Goal: Information Seeking & Learning: Find specific fact

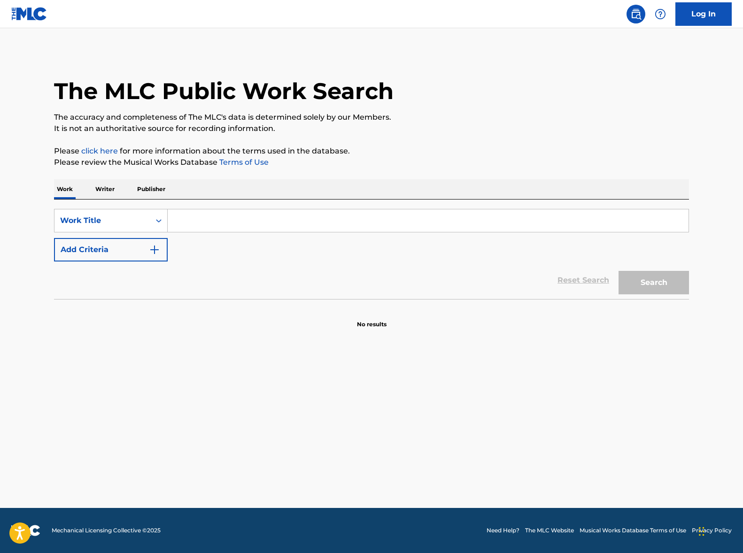
click at [196, 218] on input "Search Form" at bounding box center [428, 220] width 521 height 23
paste input "Warm Cats"
click at [659, 286] on button "Search" at bounding box center [653, 282] width 70 height 23
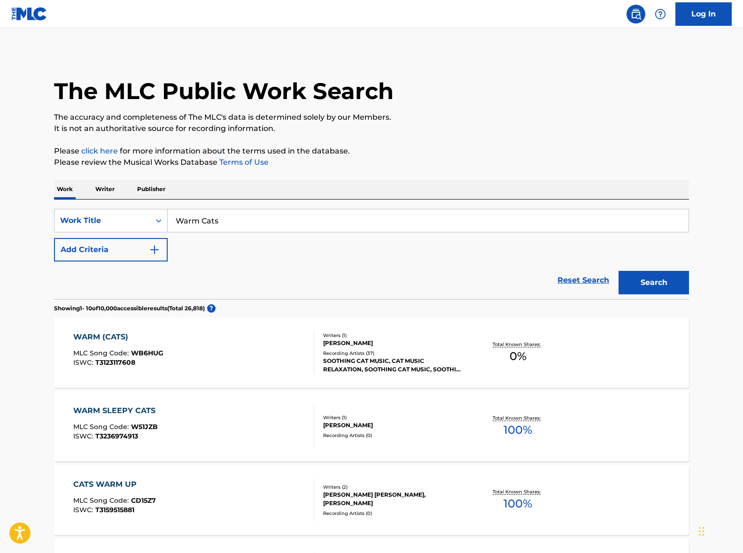
click at [408, 229] on input "Warm Cats" at bounding box center [428, 220] width 521 height 23
paste input "Тёплые коты"
click at [479, 222] on input "Warm Тёплые коты" at bounding box center [428, 220] width 521 height 23
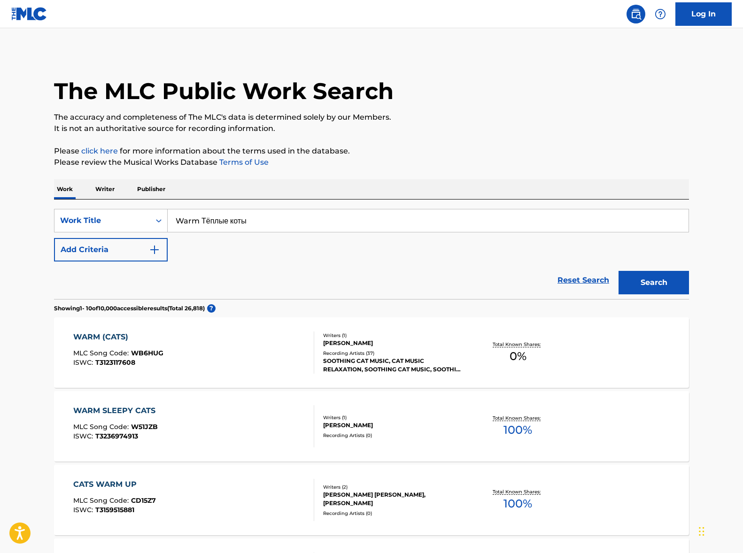
click at [479, 222] on input "Warm Тёплые коты" at bounding box center [428, 220] width 521 height 23
paste input "Search Form"
type input "Тёплые коты"
click at [662, 280] on button "Search" at bounding box center [653, 282] width 70 height 23
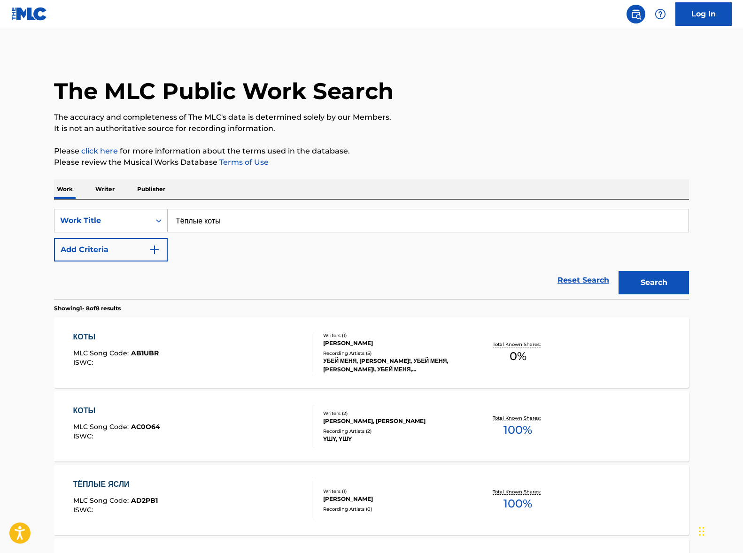
click at [111, 189] on p "Writer" at bounding box center [104, 189] width 25 height 20
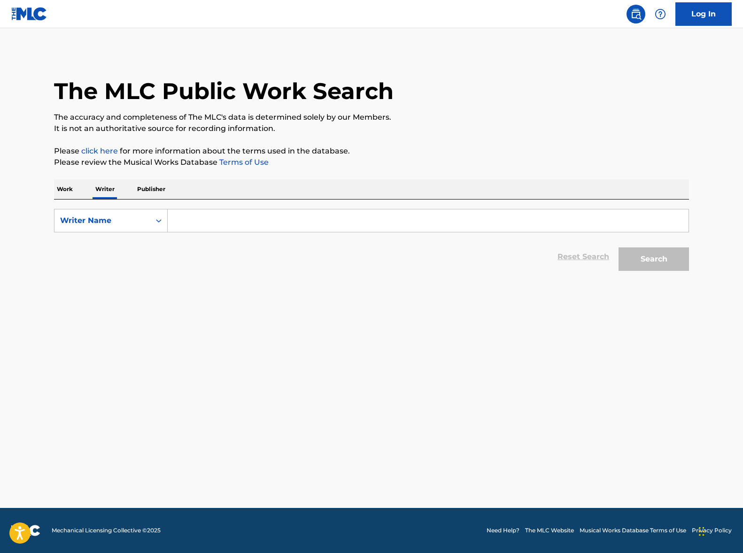
click at [246, 224] on input "Search Form" at bounding box center [428, 220] width 521 height 23
paste input "[PERSON_NAME]"
type input "[PERSON_NAME]"
click at [666, 254] on button "Search" at bounding box center [653, 258] width 70 height 23
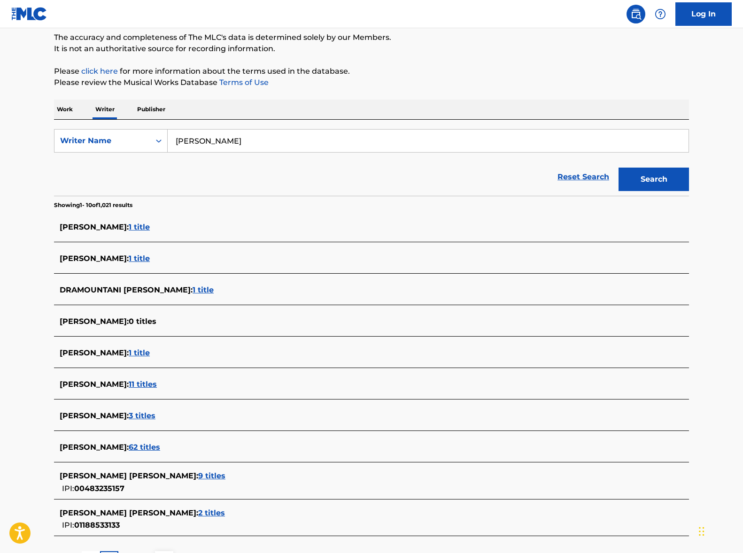
scroll to position [161, 0]
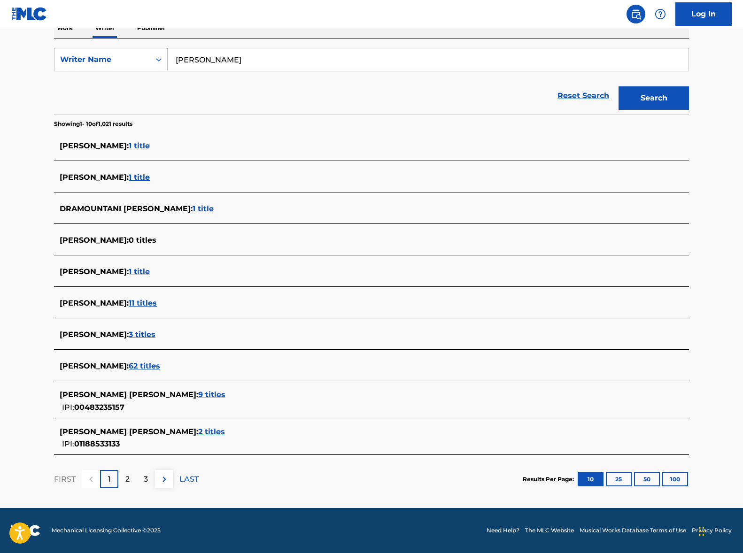
click at [149, 365] on span "62 titles" at bounding box center [144, 366] width 31 height 9
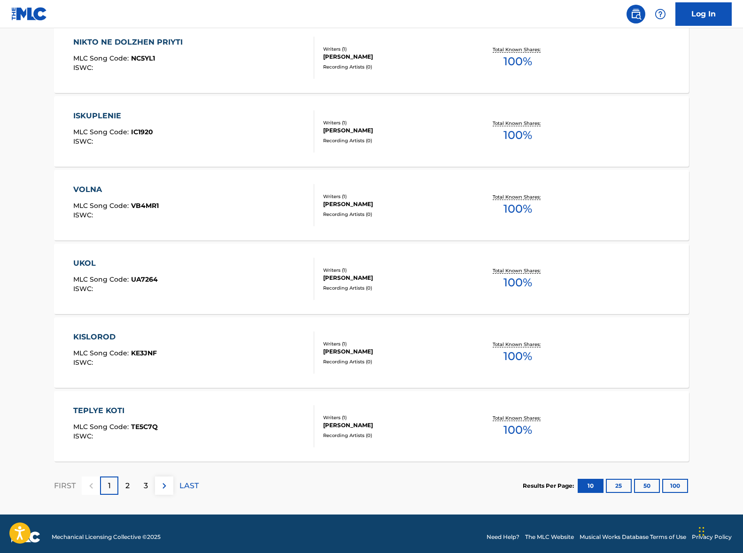
scroll to position [596, 0]
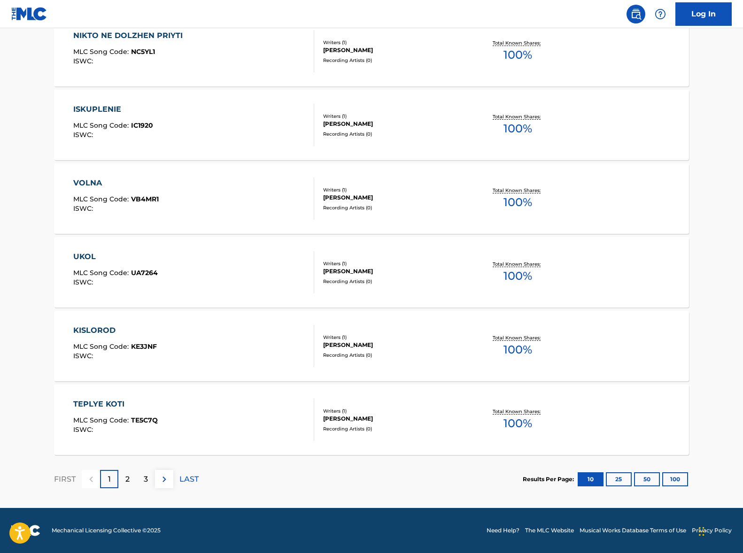
click at [191, 418] on div "TEPLYE KOTI MLC Song Code : TE5C7Q ISWC :" at bounding box center [193, 420] width 241 height 42
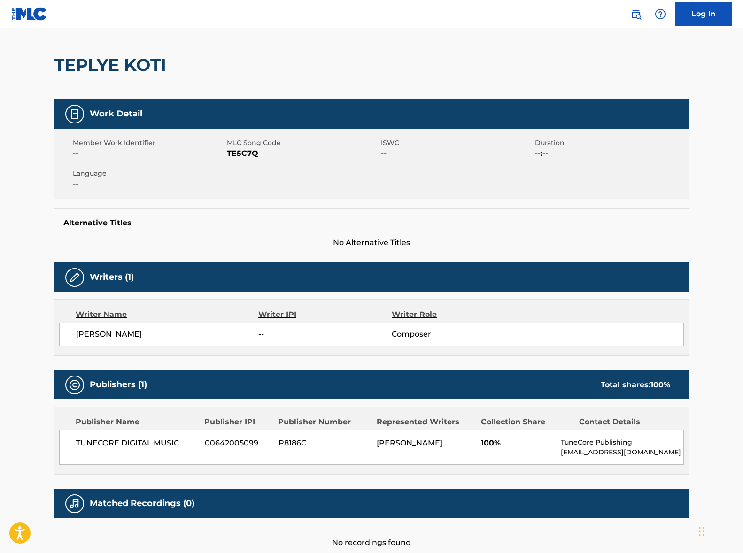
scroll to position [122, 0]
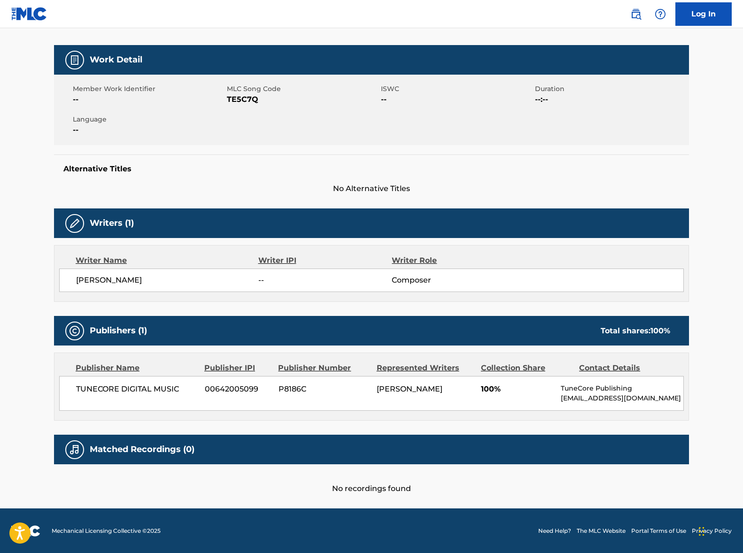
click at [111, 281] on span "[PERSON_NAME]" at bounding box center [167, 280] width 182 height 11
copy div "[PERSON_NAME]"
click at [142, 390] on span "TUNECORE DIGITAL MUSIC" at bounding box center [137, 389] width 122 height 11
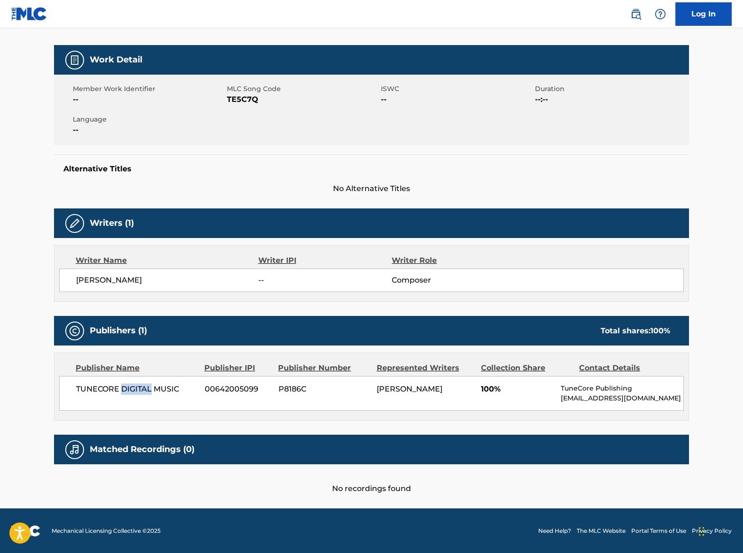
click at [142, 390] on span "TUNECORE DIGITAL MUSIC" at bounding box center [137, 389] width 122 height 11
copy div "TUNECORE DIGITAL MUSIC"
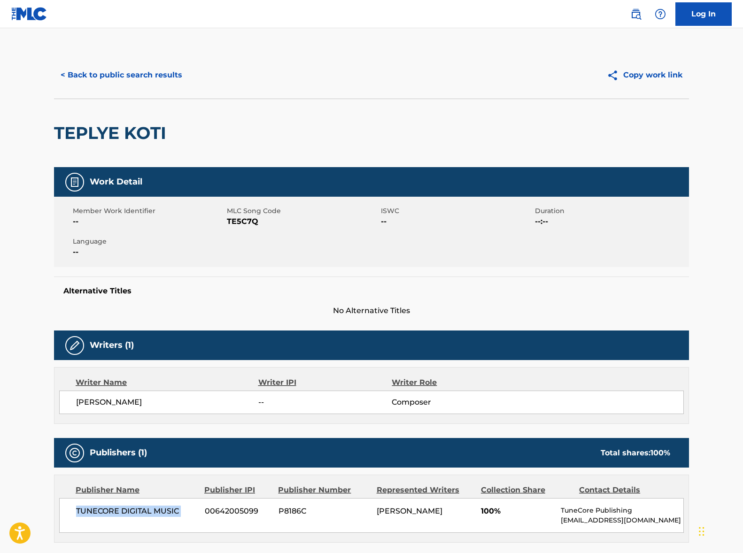
click at [146, 73] on button "< Back to public search results" at bounding box center [121, 74] width 135 height 23
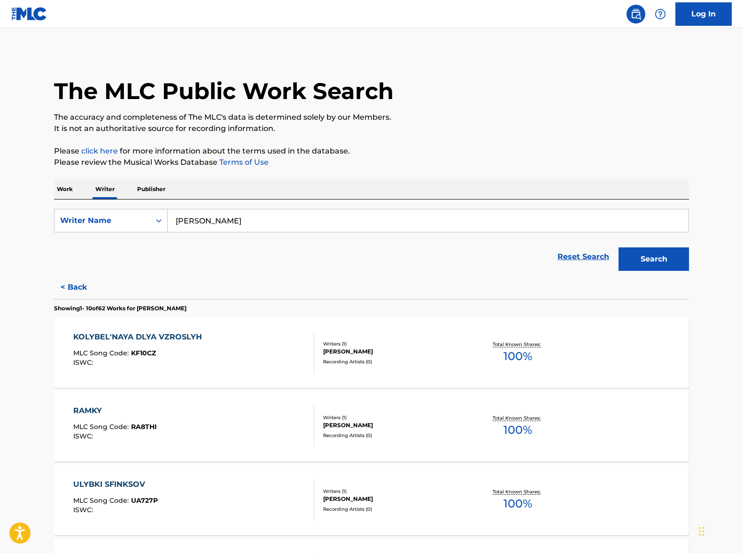
click at [240, 224] on input "[PERSON_NAME]" at bounding box center [428, 220] width 521 height 23
drag, startPoint x: 240, startPoint y: 224, endPoint x: 231, endPoint y: 222, distance: 9.4
click at [240, 224] on input "[PERSON_NAME]" at bounding box center [428, 220] width 521 height 23
click at [69, 191] on p "Work" at bounding box center [65, 189] width 22 height 20
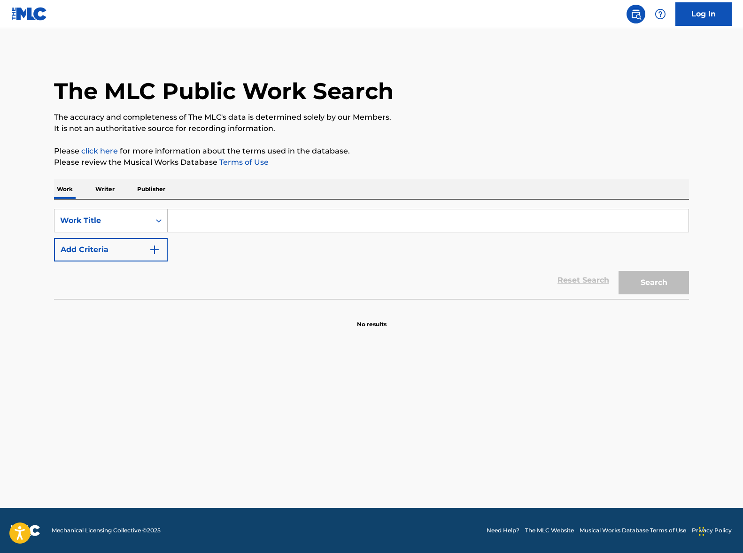
click at [220, 210] on input "Search Form" at bounding box center [428, 220] width 521 height 23
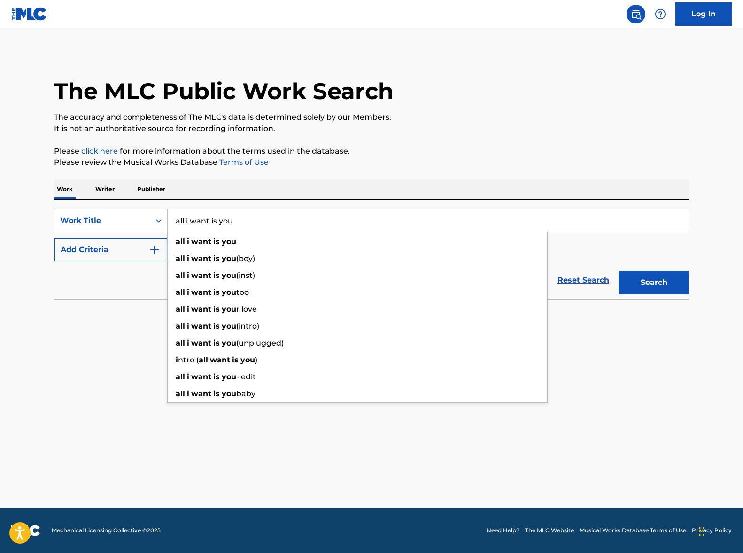
type input "all i want is you"
click at [133, 248] on button "Add Criteria" at bounding box center [111, 249] width 114 height 23
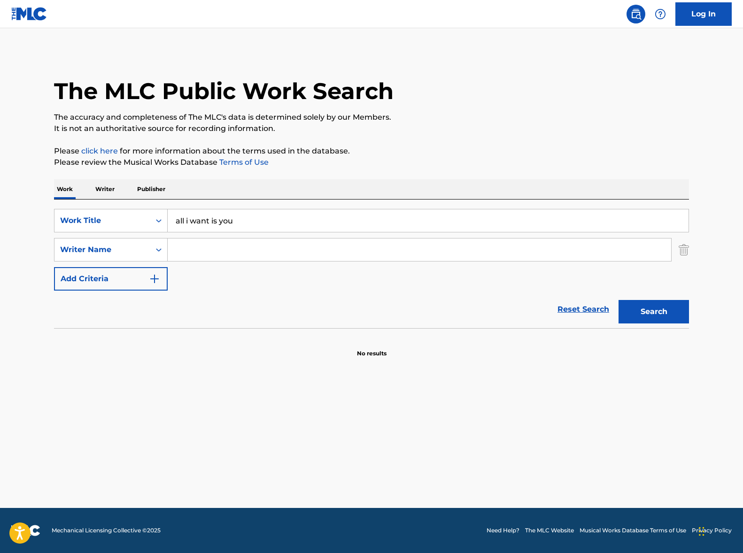
click at [243, 259] on input "Search Form" at bounding box center [419, 250] width 503 height 23
paste input "[PERSON_NAME]"
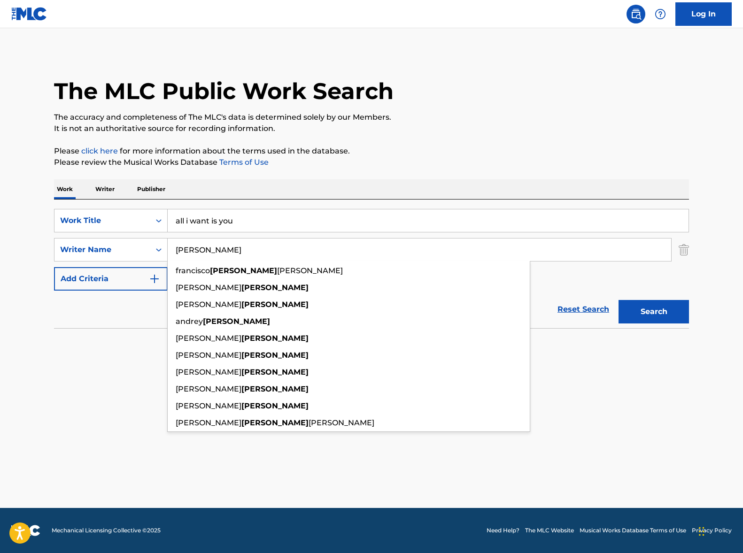
type input "[PERSON_NAME]"
click at [668, 311] on button "Search" at bounding box center [653, 311] width 70 height 23
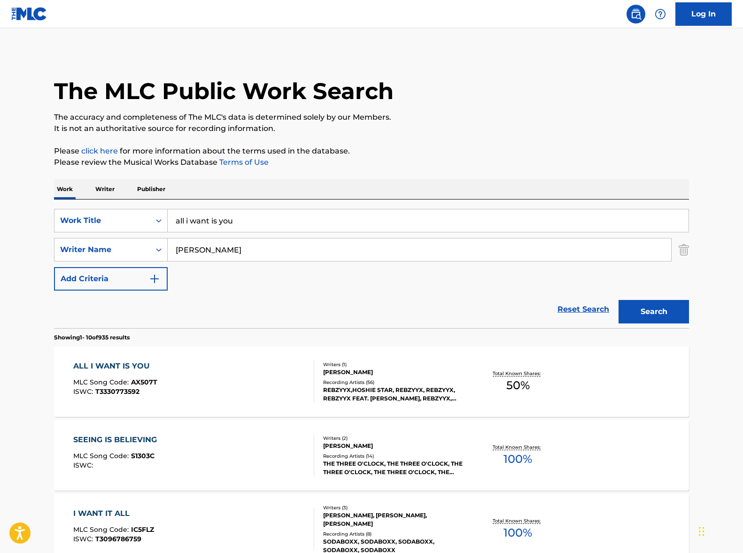
click at [206, 379] on div "ALL I WANT IS YOU MLC Song Code : AX507T ISWC : T3330773592" at bounding box center [193, 382] width 241 height 42
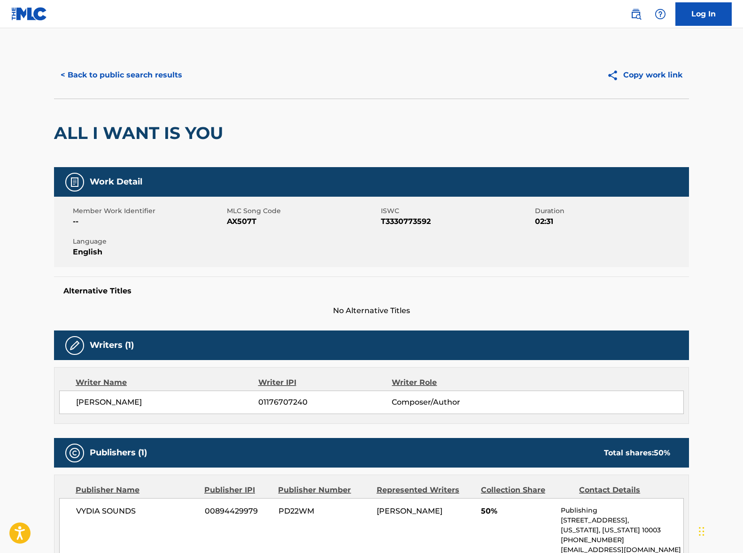
click at [113, 401] on span "[PERSON_NAME]" at bounding box center [167, 402] width 182 height 11
copy div "[PERSON_NAME]"
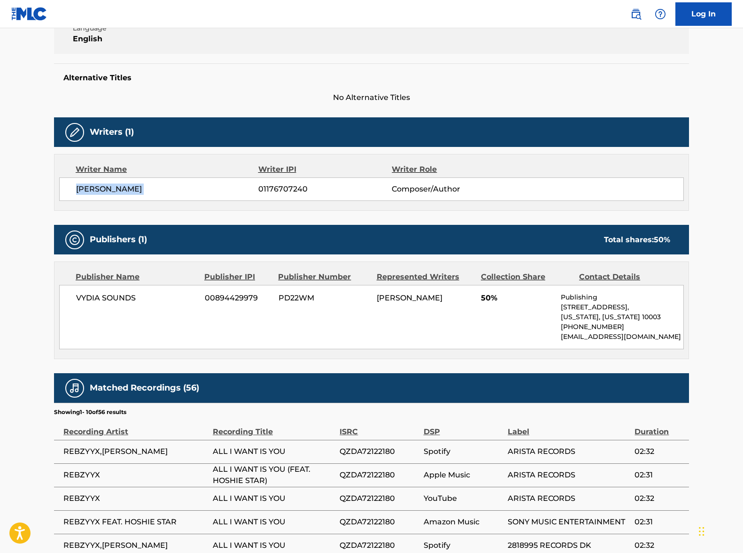
scroll to position [302, 0]
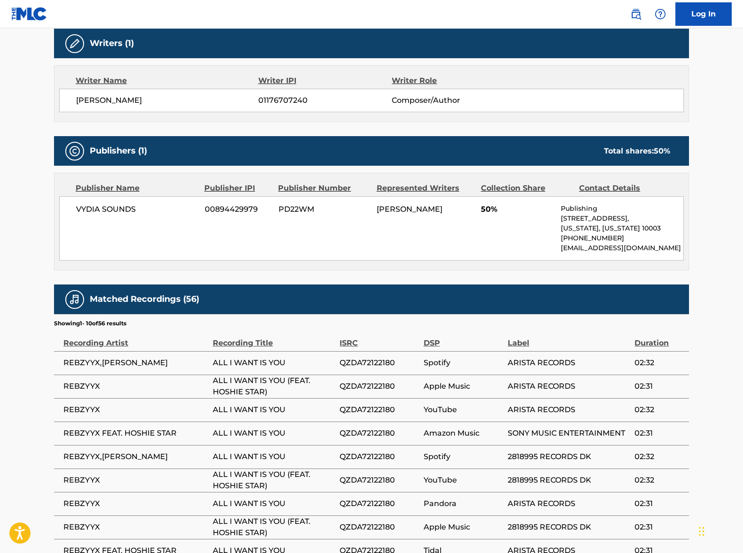
click at [108, 208] on span "VYDIA SOUNDS" at bounding box center [137, 209] width 122 height 11
copy div "VYDIA SOUNDS"
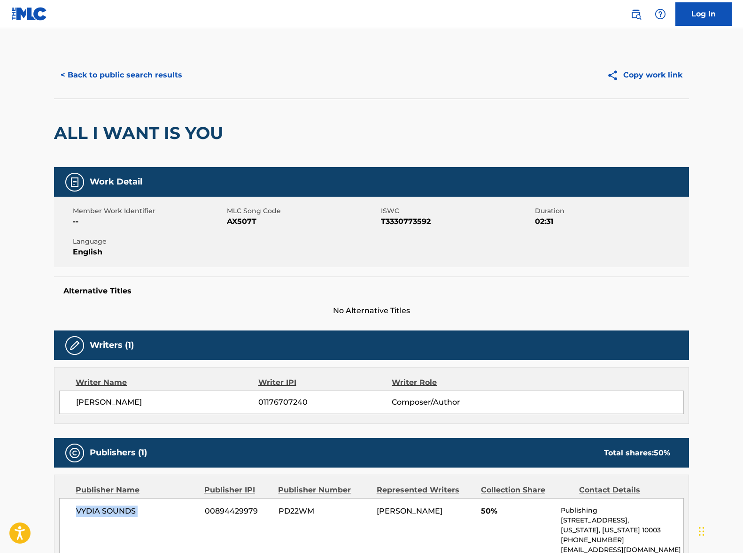
click at [136, 72] on button "< Back to public search results" at bounding box center [121, 74] width 135 height 23
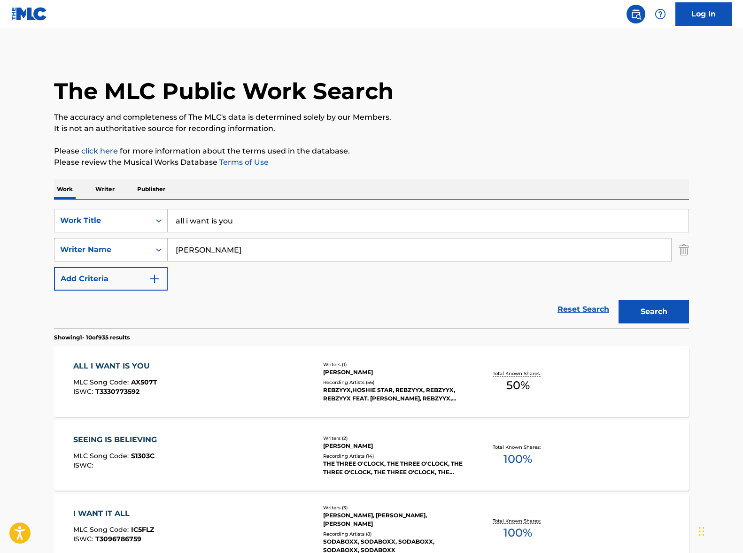
click at [235, 214] on input "all i want is you" at bounding box center [428, 220] width 521 height 23
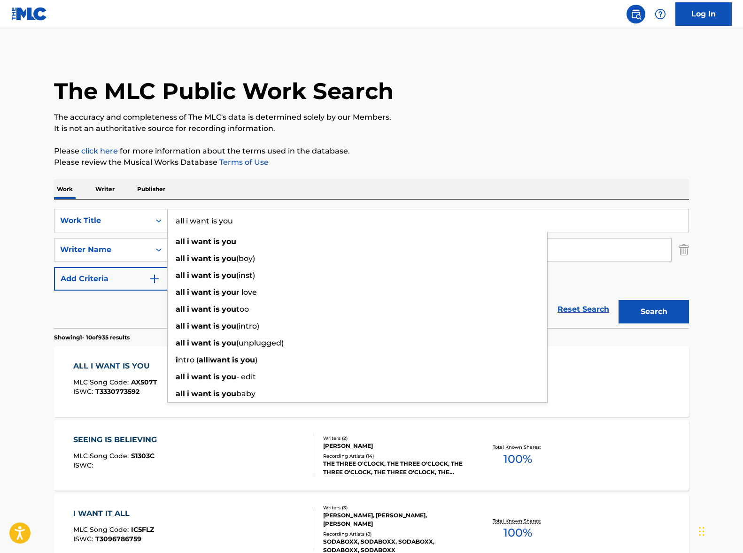
click at [235, 214] on input "all i want is you" at bounding box center [428, 220] width 521 height 23
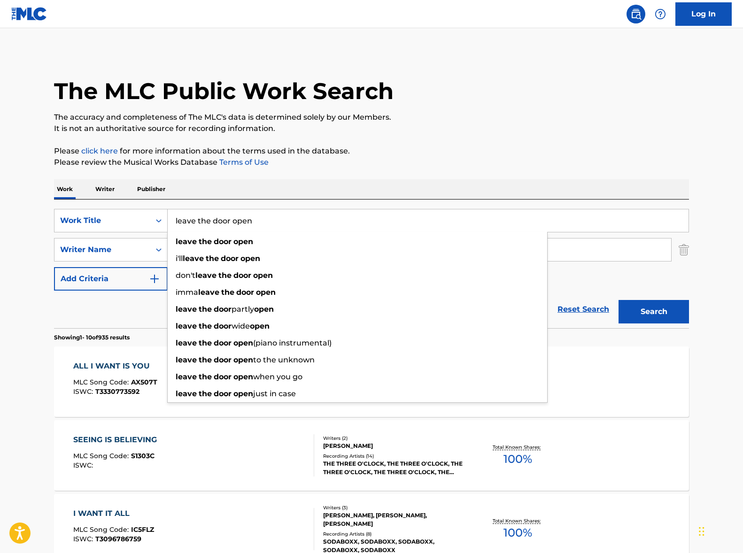
type input "leave the door open"
click at [618, 300] on button "Search" at bounding box center [653, 311] width 70 height 23
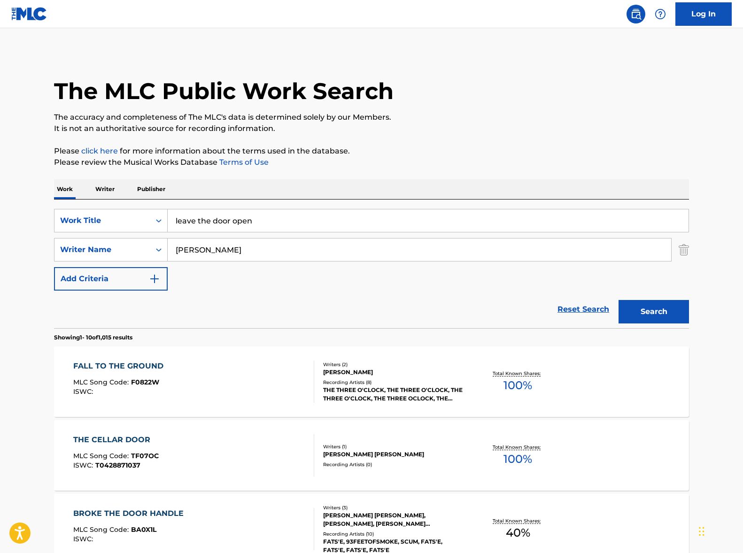
click at [224, 244] on input "[PERSON_NAME]" at bounding box center [419, 250] width 503 height 23
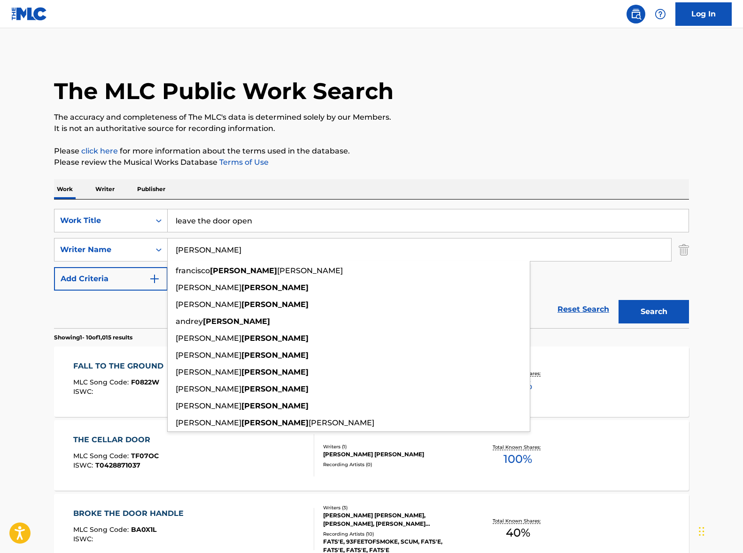
click at [224, 244] on input "[PERSON_NAME]" at bounding box center [419, 250] width 503 height 23
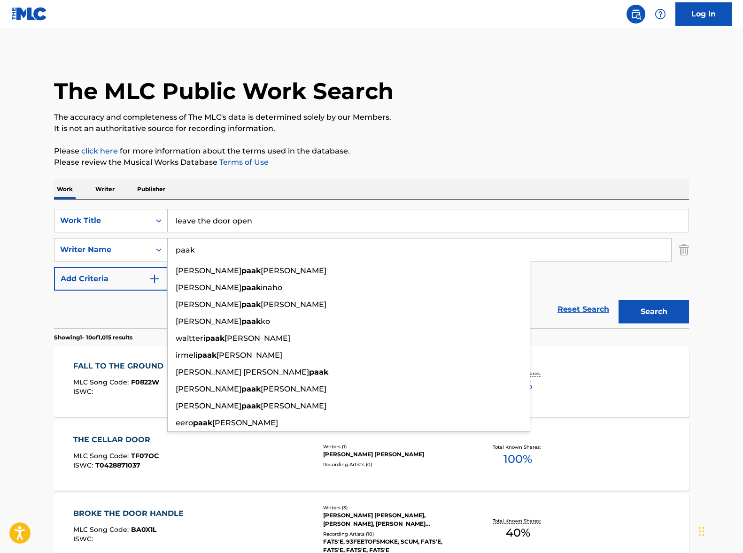
type input "paak"
click at [618, 300] on button "Search" at bounding box center [653, 311] width 70 height 23
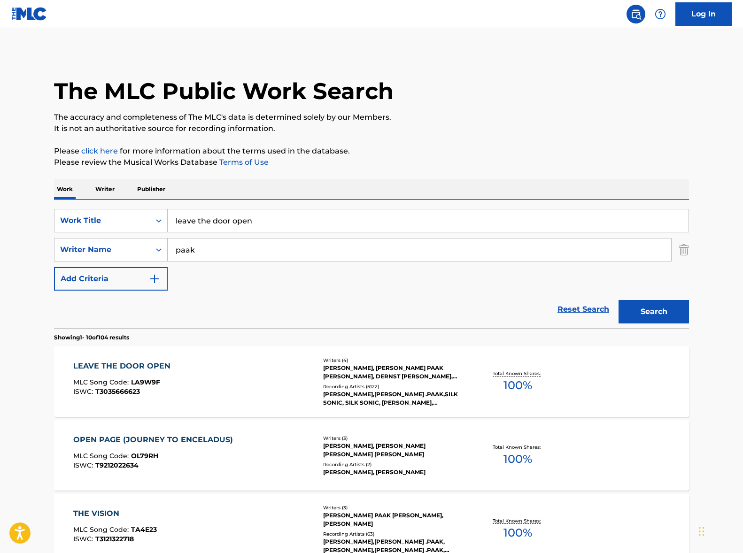
click at [223, 367] on div "LEAVE THE DOOR OPEN MLC Song Code : LA9W9F ISWC : T3035666623" at bounding box center [193, 382] width 241 height 42
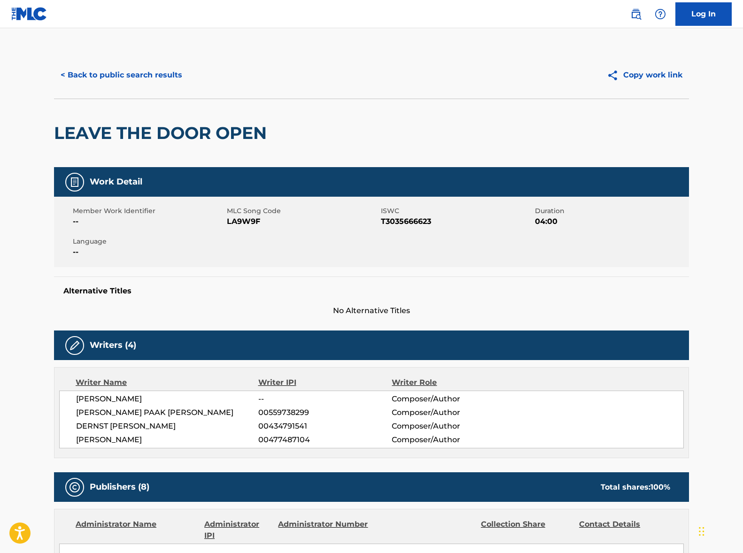
click at [134, 401] on span "[PERSON_NAME]" at bounding box center [167, 398] width 182 height 11
copy div "[PERSON_NAME]"
click at [146, 412] on span "[PERSON_NAME] PAAK [PERSON_NAME]" at bounding box center [167, 412] width 182 height 11
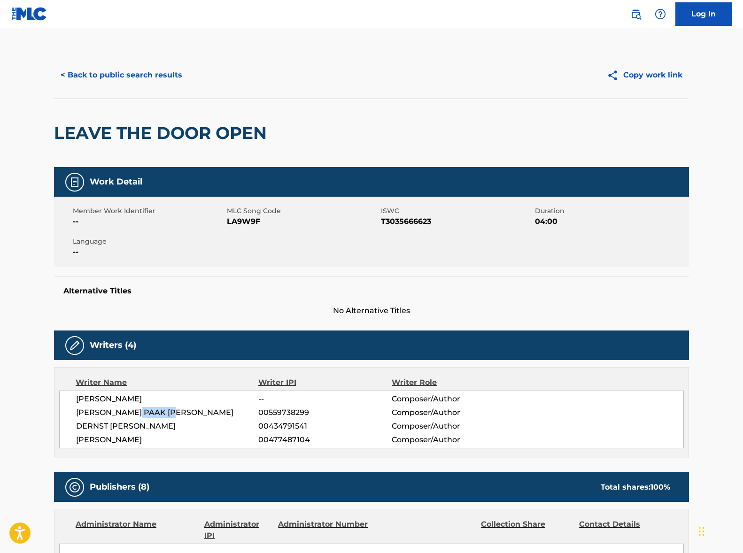
click at [146, 412] on span "[PERSON_NAME] PAAK [PERSON_NAME]" at bounding box center [167, 412] width 182 height 11
copy div "[PERSON_NAME] PAAK [PERSON_NAME]"
click at [115, 427] on span "DERNST [PERSON_NAME]" at bounding box center [167, 426] width 182 height 11
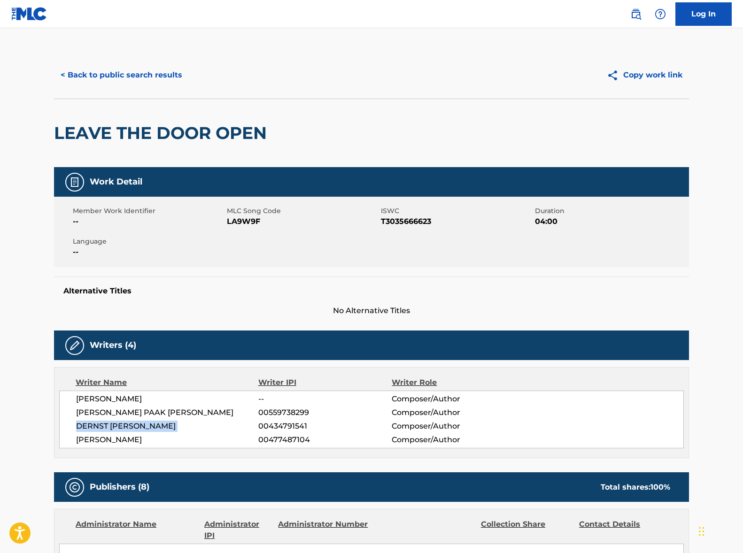
click at [115, 427] on span "DERNST [PERSON_NAME]" at bounding box center [167, 426] width 182 height 11
copy div "DERNST [PERSON_NAME]"
click at [149, 441] on span "[PERSON_NAME]" at bounding box center [167, 439] width 182 height 11
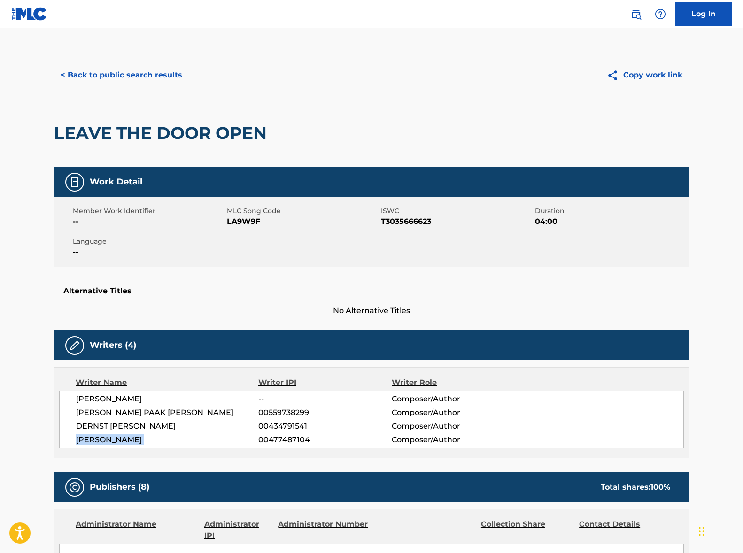
copy div "[PERSON_NAME]"
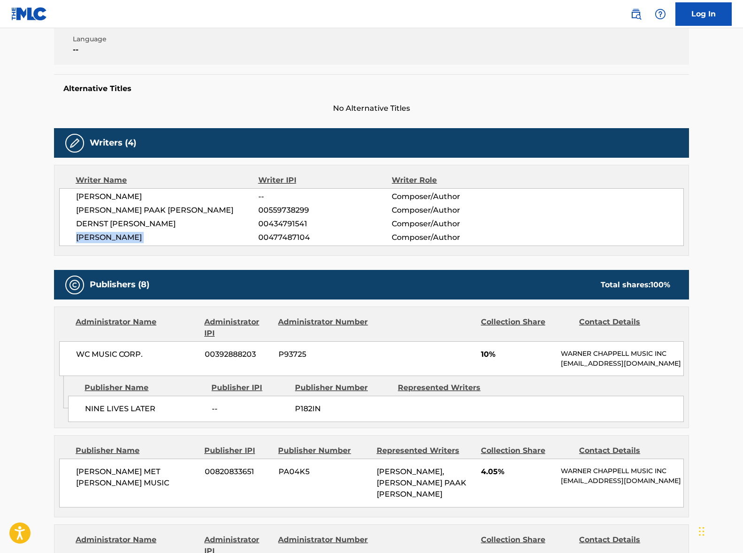
scroll to position [376, 0]
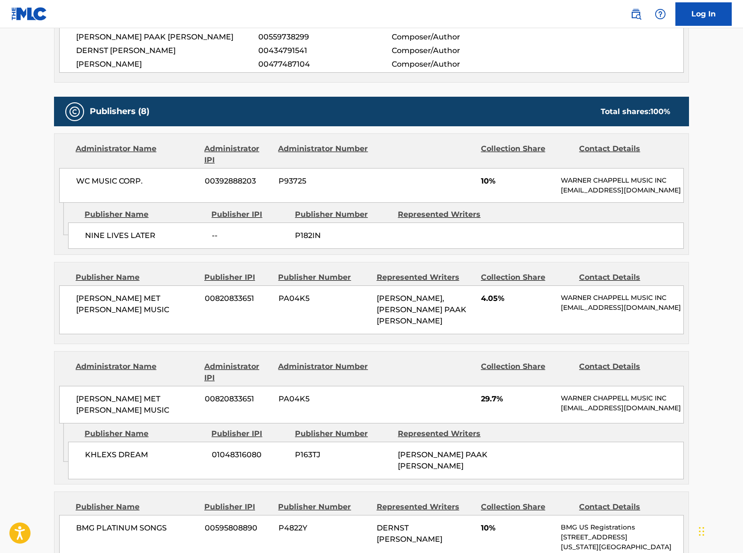
click at [106, 180] on span "WC MUSIC CORP." at bounding box center [137, 181] width 122 height 11
copy div "WC MUSIC CORP."
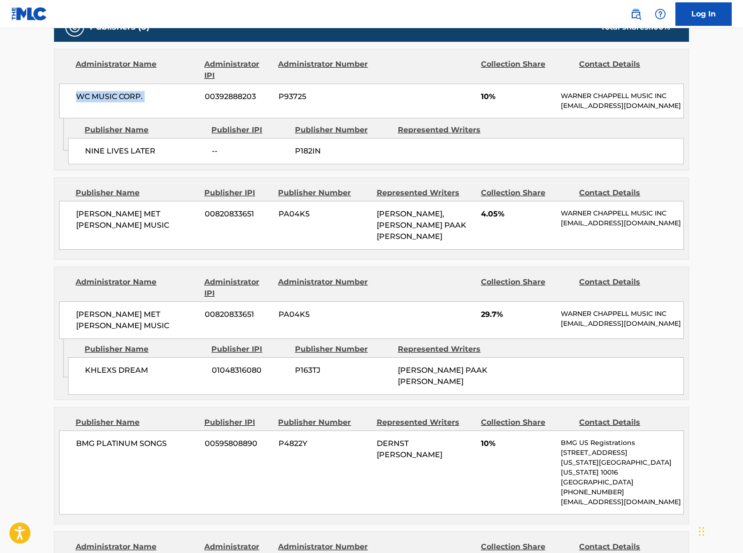
scroll to position [622, 0]
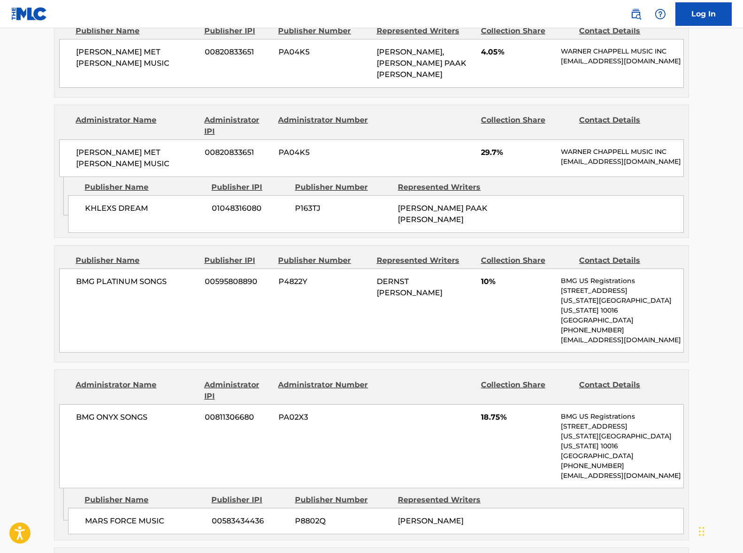
click at [127, 276] on span "BMG PLATINUM SONGS" at bounding box center [137, 281] width 122 height 11
copy div "BMG PLATINUM SONGS"
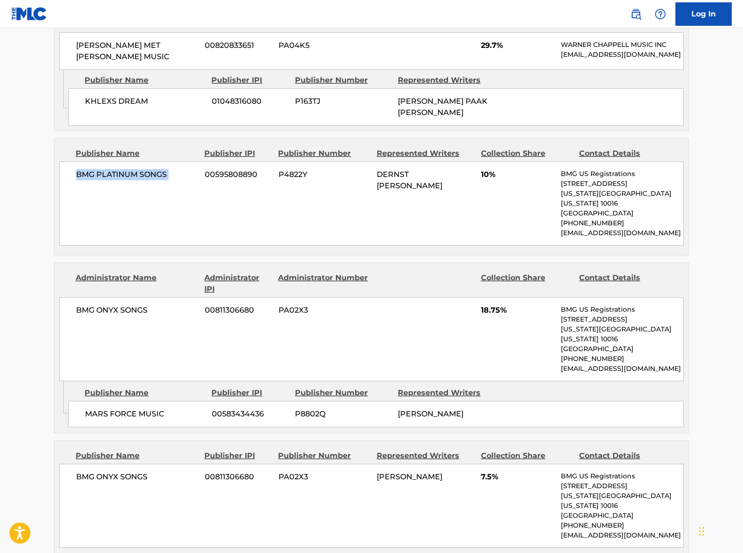
scroll to position [0, 0]
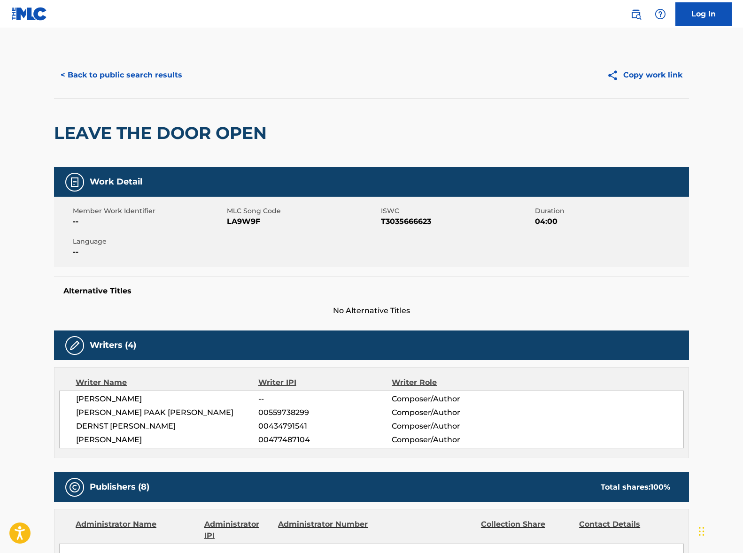
click at [127, 75] on button "< Back to public search results" at bounding box center [121, 74] width 135 height 23
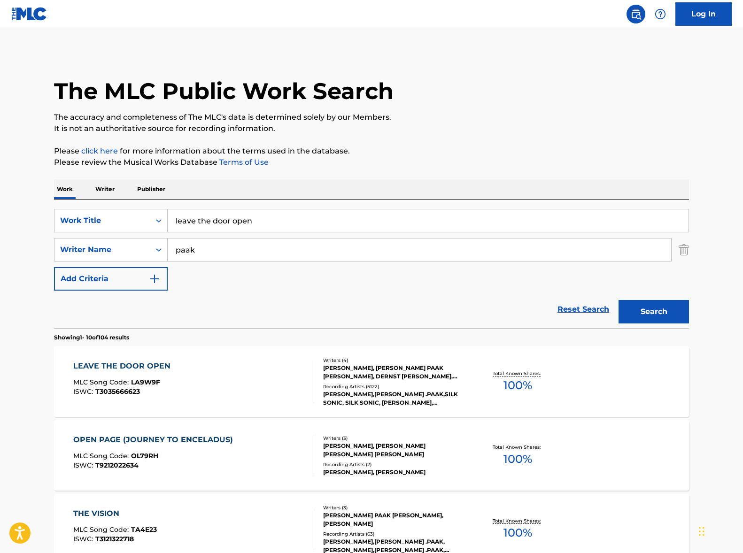
click at [236, 223] on input "leave the door open" at bounding box center [428, 220] width 521 height 23
paste input "Turn On The Lights"
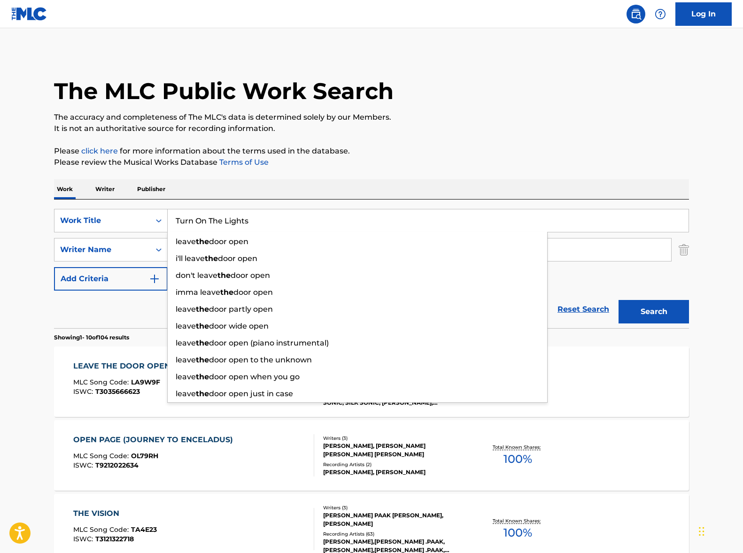
type input "Turn On The Lights"
drag, startPoint x: 389, startPoint y: 177, endPoint x: 280, endPoint y: 228, distance: 120.6
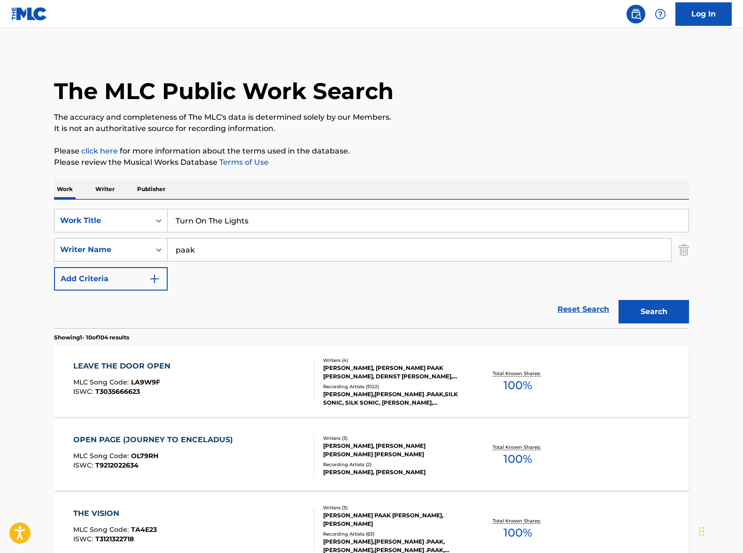
click at [265, 232] on div "Turn On The Lights" at bounding box center [428, 220] width 521 height 23
click at [259, 246] on input "paak" at bounding box center [419, 250] width 503 height 23
click at [618, 300] on button "Search" at bounding box center [653, 311] width 70 height 23
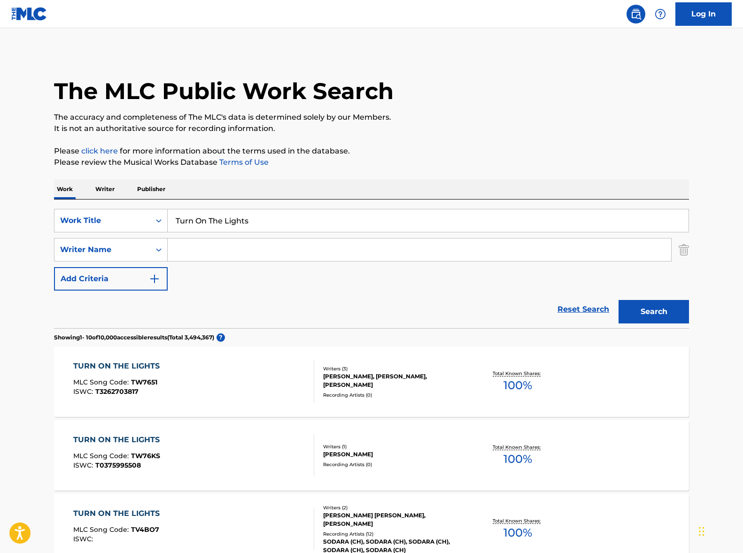
click at [266, 252] on input "Search Form" at bounding box center [419, 250] width 503 height 23
paste input "[PERSON_NAME]"
type input "[PERSON_NAME]"
click at [676, 308] on button "Search" at bounding box center [653, 311] width 70 height 23
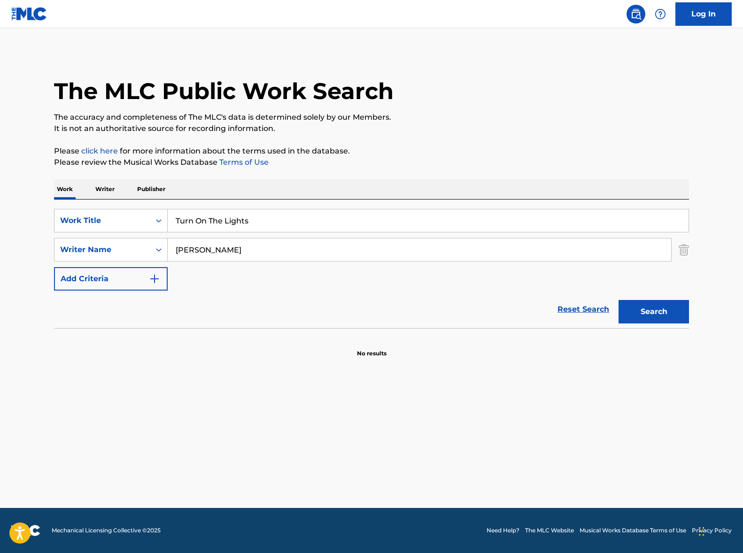
click at [659, 311] on button "Search" at bounding box center [653, 311] width 70 height 23
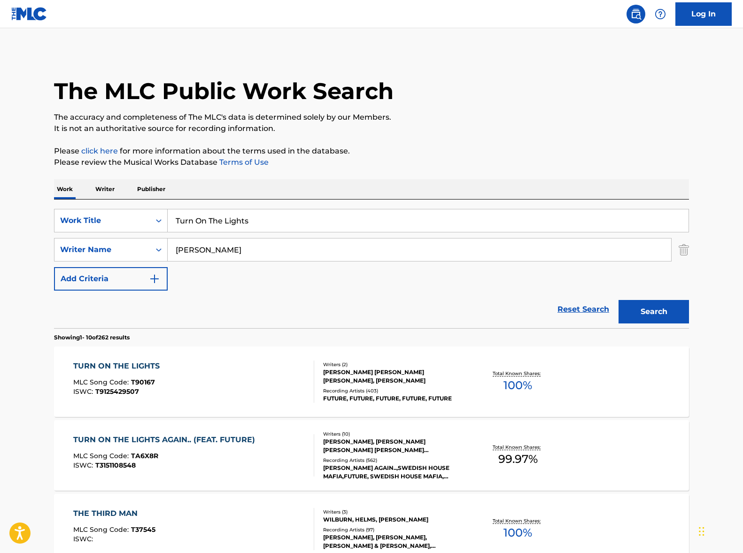
scroll to position [6, 0]
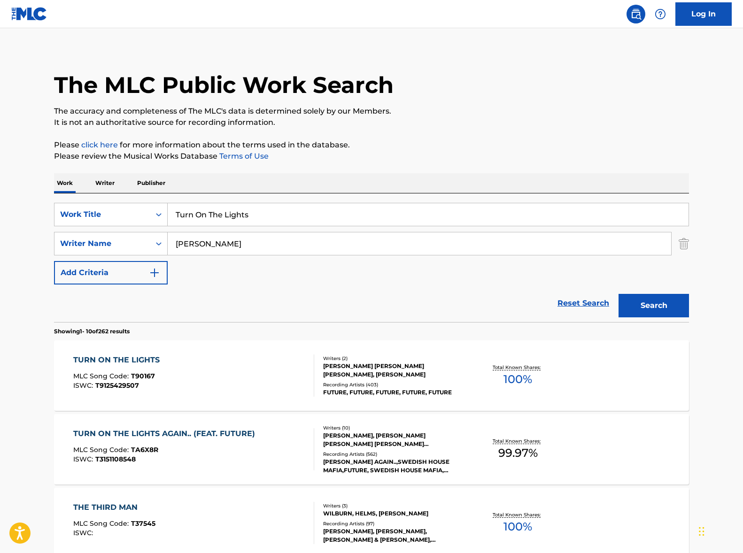
click at [226, 368] on div "TURN ON THE LIGHTS MLC Song Code : T90167 ISWC : T9125429507" at bounding box center [193, 375] width 241 height 42
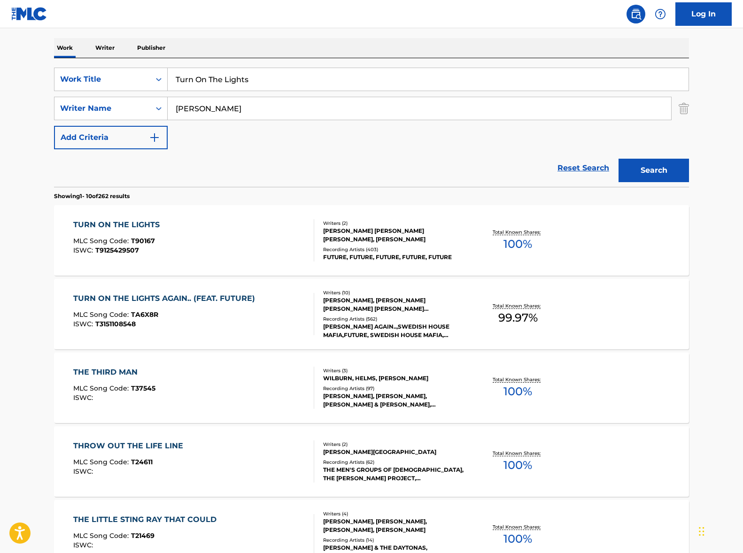
scroll to position [170, 0]
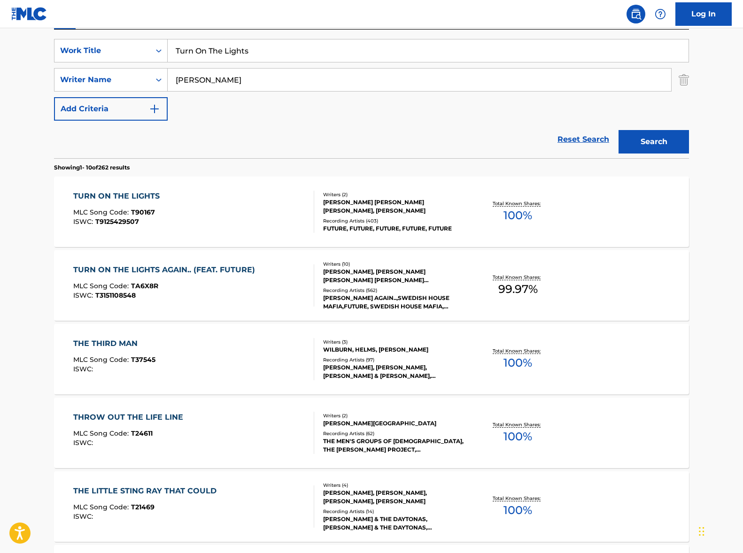
click at [234, 287] on div "MLC Song Code : TA6X8R" at bounding box center [166, 287] width 186 height 9
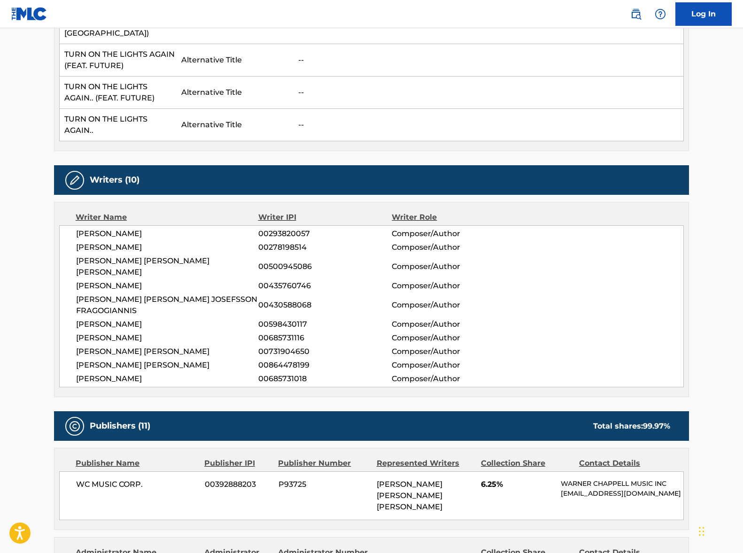
scroll to position [460, 0]
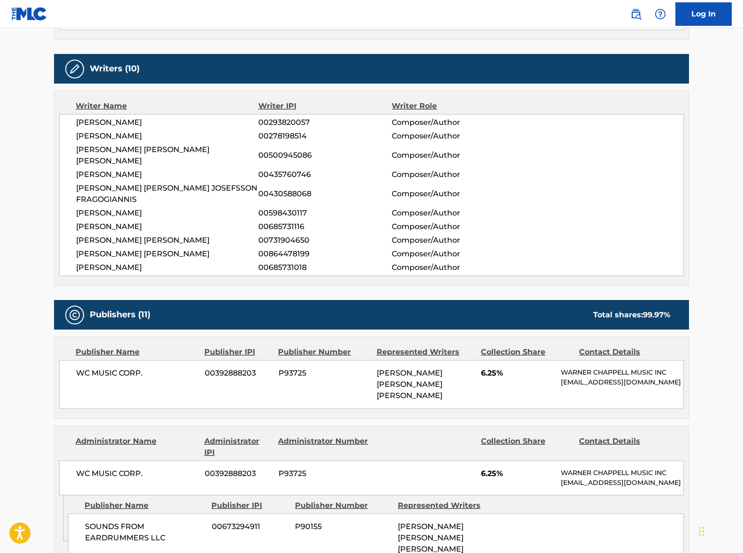
click at [91, 121] on span "[PERSON_NAME]" at bounding box center [167, 122] width 182 height 11
click at [177, 135] on span "[PERSON_NAME]" at bounding box center [167, 136] width 182 height 11
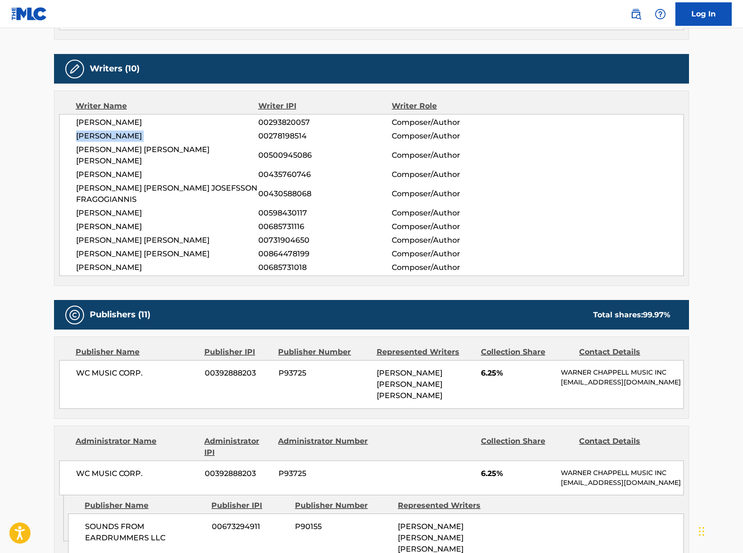
click at [177, 135] on span "[PERSON_NAME]" at bounding box center [167, 136] width 182 height 11
click at [148, 147] on span "[PERSON_NAME] [PERSON_NAME] [PERSON_NAME]" at bounding box center [167, 155] width 182 height 23
click at [149, 169] on span "[PERSON_NAME]" at bounding box center [167, 174] width 182 height 11
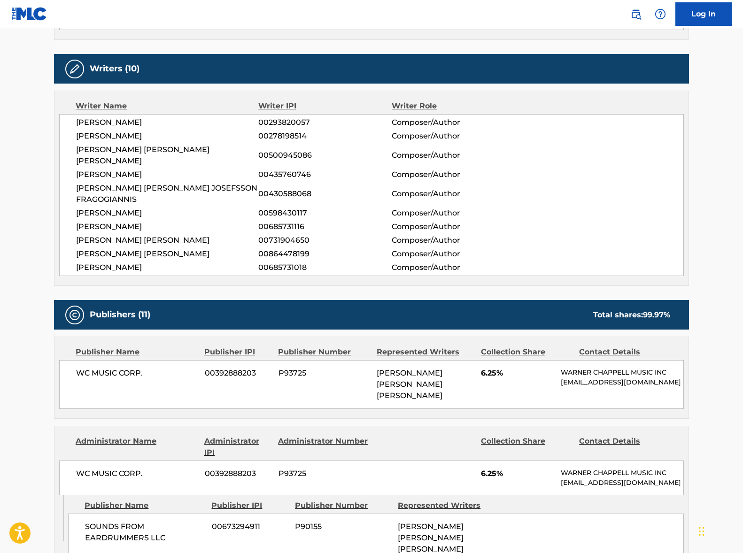
click at [149, 169] on span "[PERSON_NAME]" at bounding box center [167, 174] width 182 height 11
click at [132, 183] on span "[PERSON_NAME] [PERSON_NAME] JOSEFSSON FRAGOGIANNIS" at bounding box center [167, 194] width 182 height 23
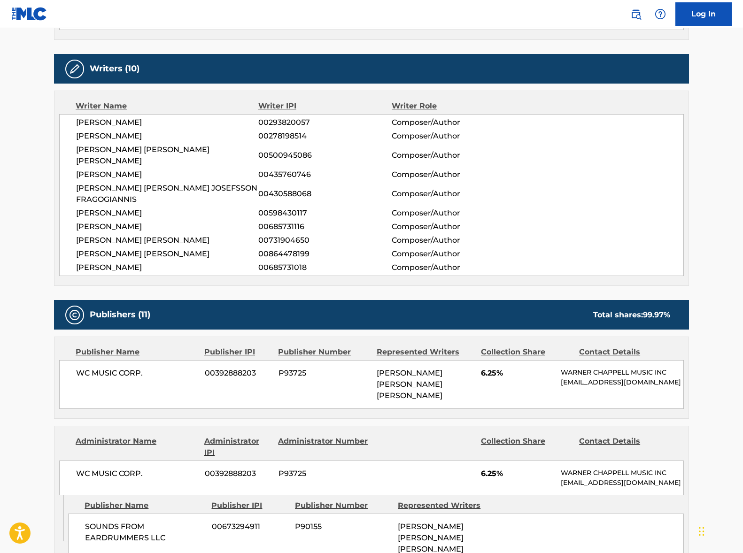
click at [122, 208] on span "[PERSON_NAME]" at bounding box center [167, 213] width 182 height 11
click at [119, 221] on span "[PERSON_NAME]" at bounding box center [167, 226] width 182 height 11
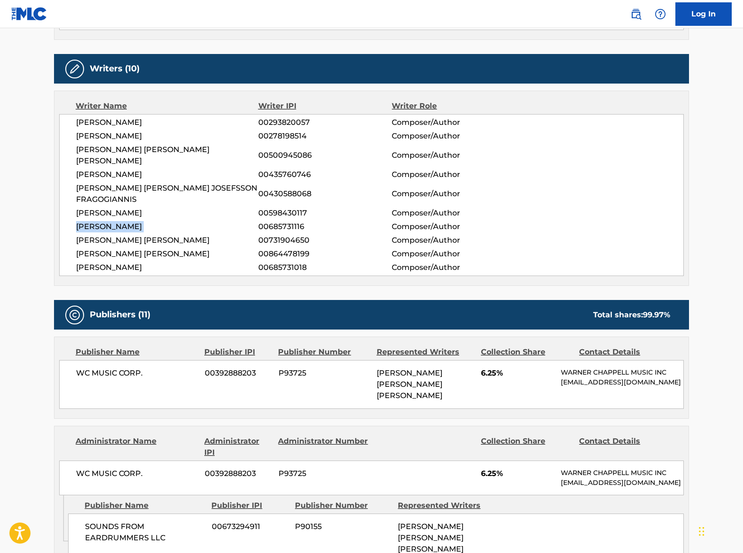
click at [119, 221] on span "[PERSON_NAME]" at bounding box center [167, 226] width 182 height 11
click at [159, 235] on span "[PERSON_NAME] [PERSON_NAME]" at bounding box center [167, 240] width 182 height 11
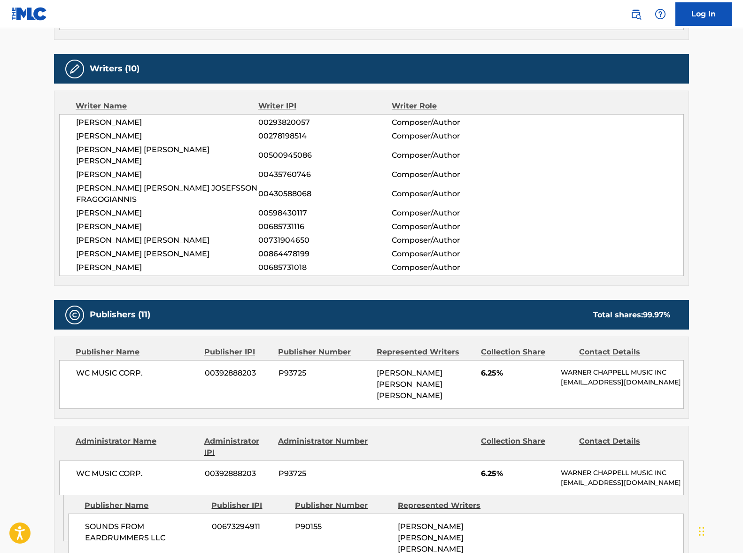
click at [127, 248] on span "[PERSON_NAME] [PERSON_NAME]" at bounding box center [167, 253] width 182 height 11
click at [127, 262] on span "[PERSON_NAME]" at bounding box center [167, 267] width 182 height 11
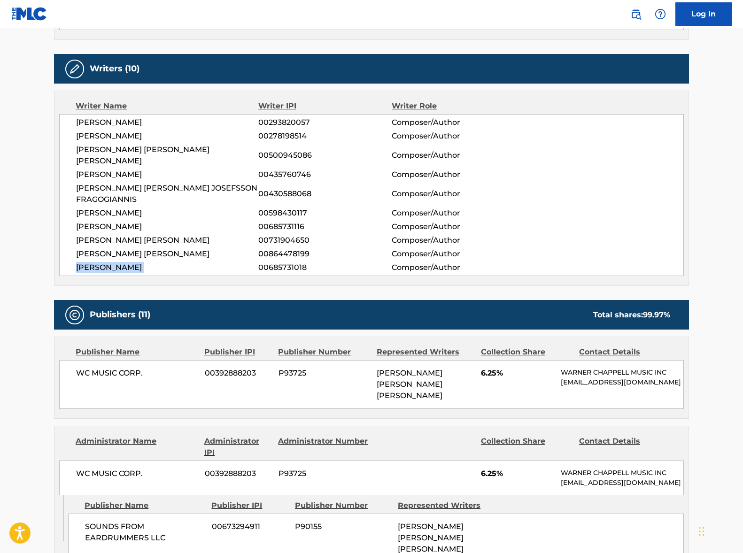
click at [127, 262] on span "[PERSON_NAME]" at bounding box center [167, 267] width 182 height 11
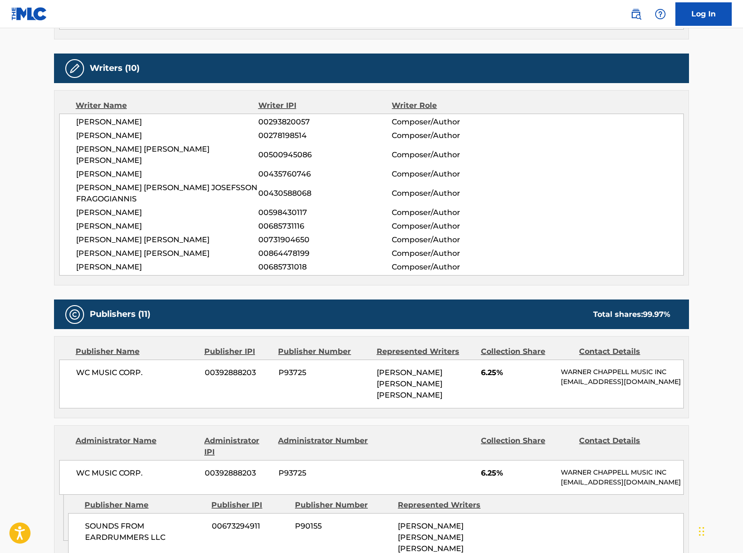
click at [99, 367] on span "WC MUSIC CORP." at bounding box center [137, 372] width 122 height 11
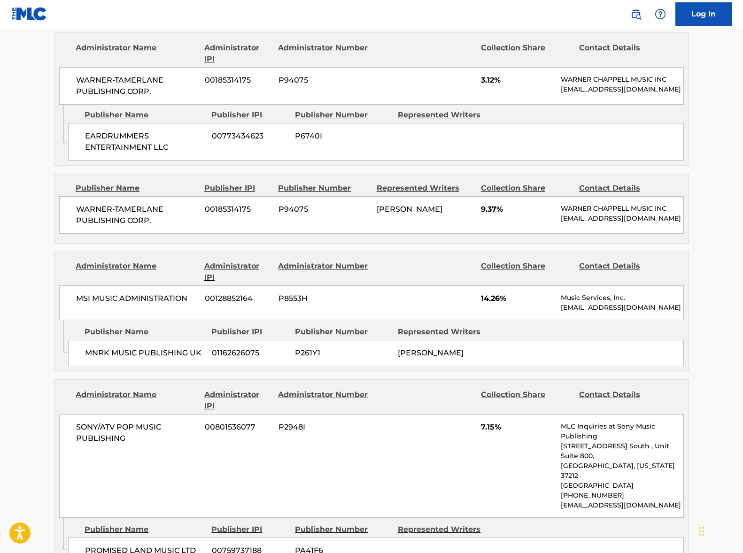
scroll to position [1111, 0]
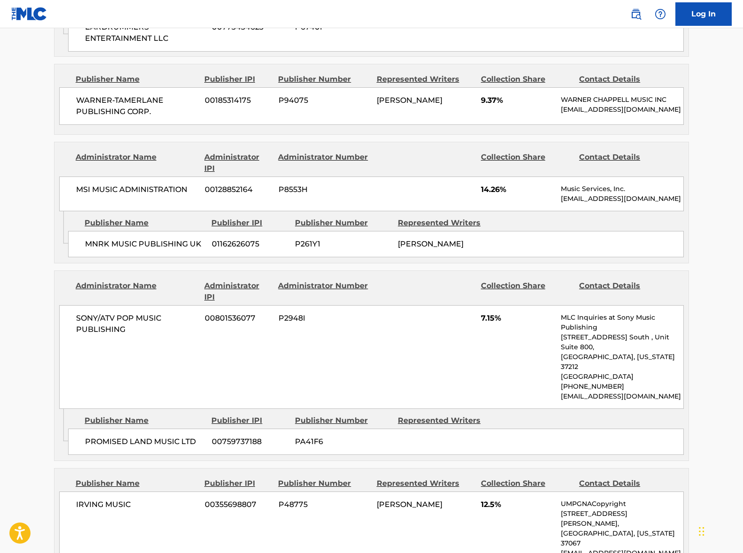
click at [131, 184] on span "MSI MUSIC ADMINISTRATION" at bounding box center [137, 189] width 122 height 11
click at [148, 313] on span "SONY/ATV POP MUSIC PUBLISHING" at bounding box center [137, 324] width 122 height 23
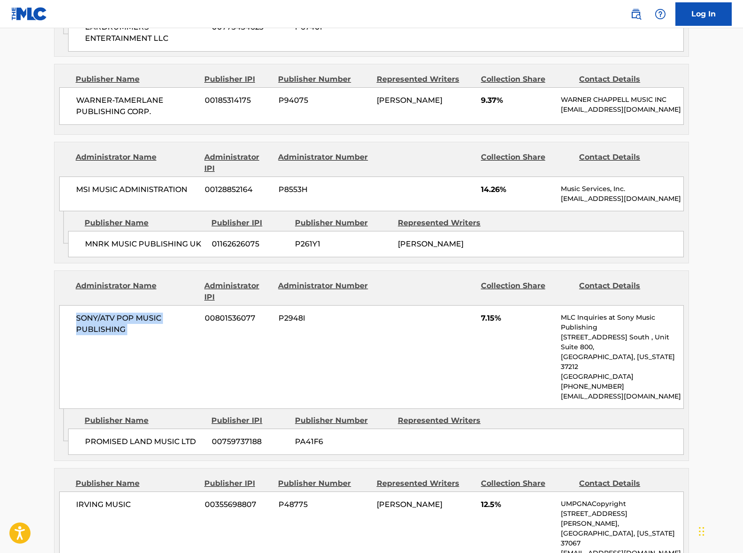
click at [148, 313] on span "SONY/ATV POP MUSIC PUBLISHING" at bounding box center [137, 324] width 122 height 23
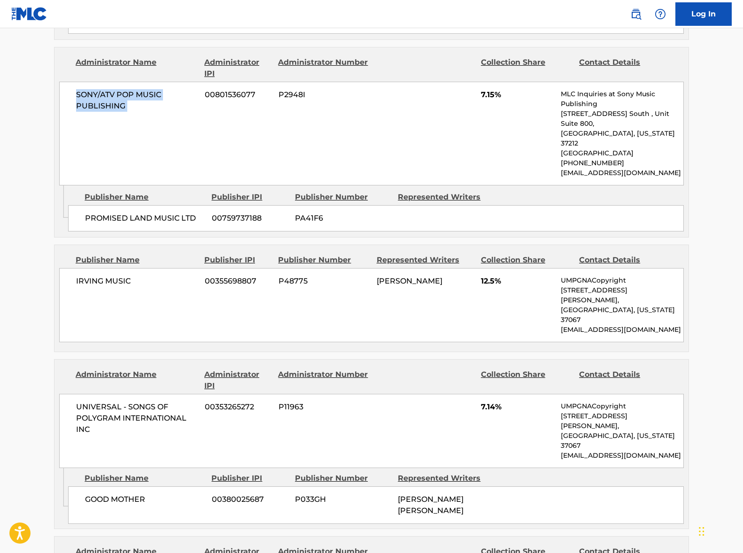
scroll to position [1350, 0]
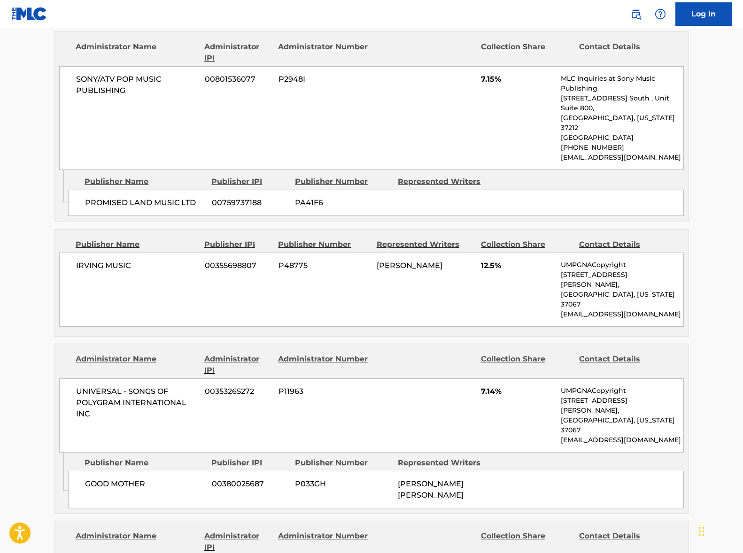
click at [109, 260] on span "IRVING MUSIC" at bounding box center [137, 265] width 122 height 11
click at [108, 260] on span "IRVING MUSIC" at bounding box center [137, 265] width 122 height 11
click at [1, 238] on main "< Back to public search results Copy work link TURN ON THE LIGHTS AGAIN.. (FEAT…" at bounding box center [371, 13] width 743 height 2670
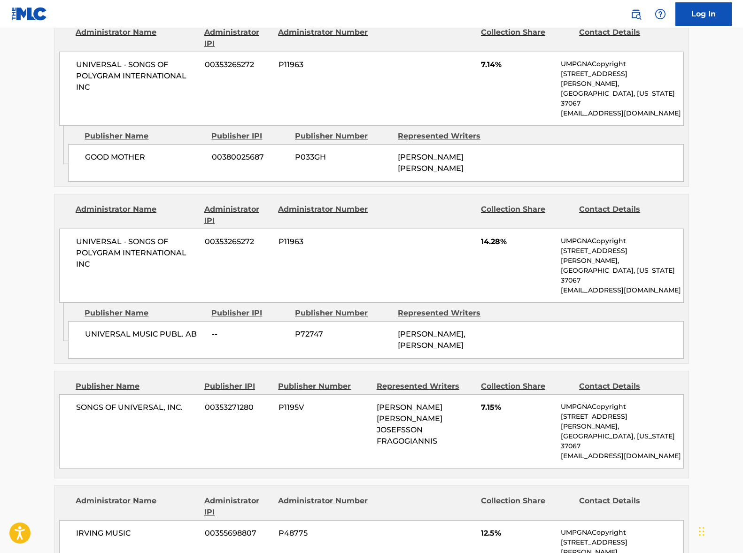
scroll to position [1690, 0]
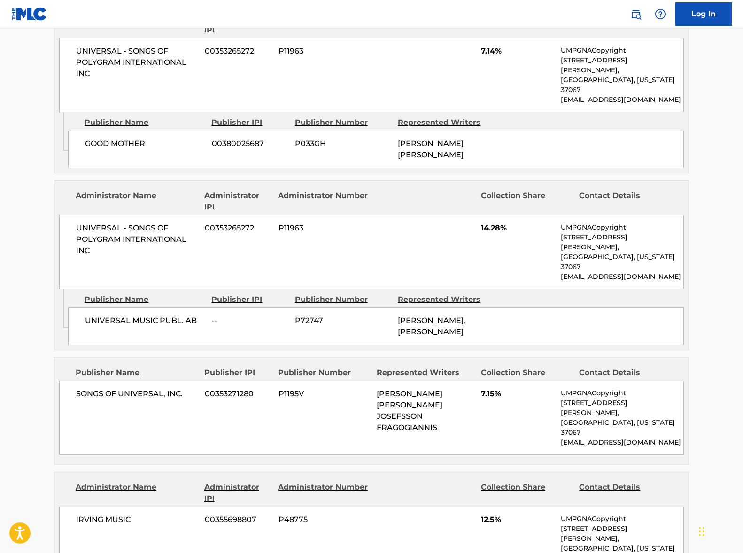
click at [141, 223] on span "UNIVERSAL - SONGS OF POLYGRAM INTERNATIONAL INC" at bounding box center [137, 240] width 122 height 34
